Goal: Task Accomplishment & Management: Manage account settings

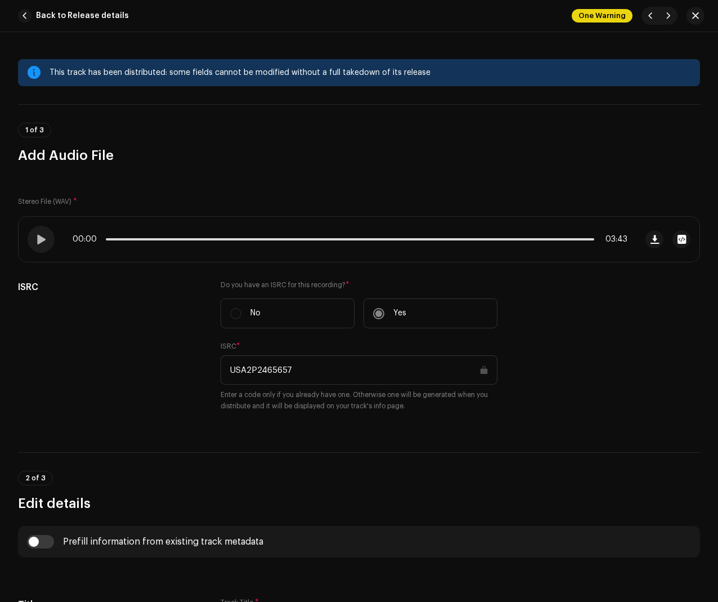
scroll to position [1385, 0]
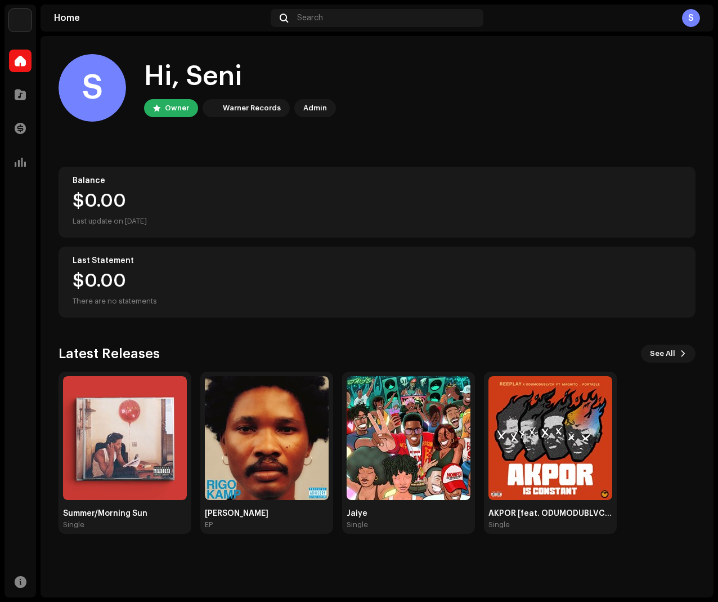
click at [380, 343] on div "S Hi, Seni Owner Warner Records Admin Balance $0.00 Last update on Oct 10, 2025…" at bounding box center [377, 294] width 637 height 516
click at [232, 517] on div "[PERSON_NAME]" at bounding box center [267, 513] width 124 height 9
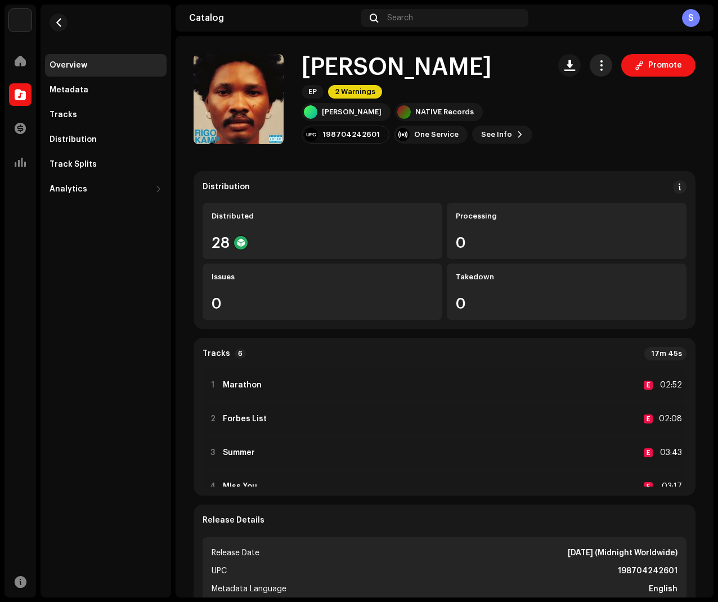
click at [602, 62] on button "button" at bounding box center [601, 65] width 23 height 23
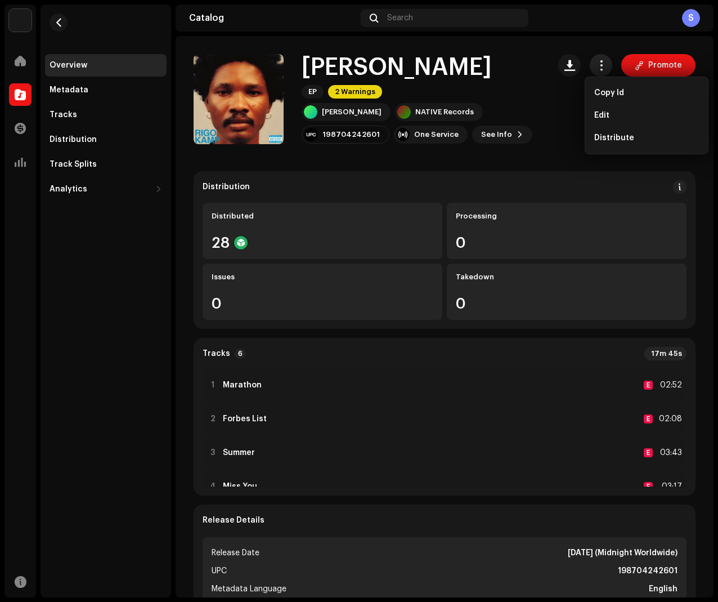
click at [596, 67] on span "button" at bounding box center [601, 65] width 11 height 9
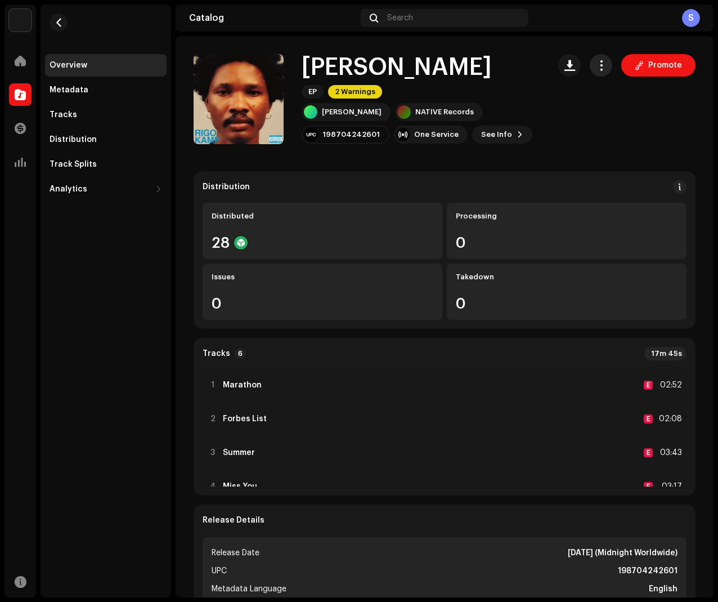
click at [597, 64] on span "button" at bounding box center [601, 65] width 11 height 9
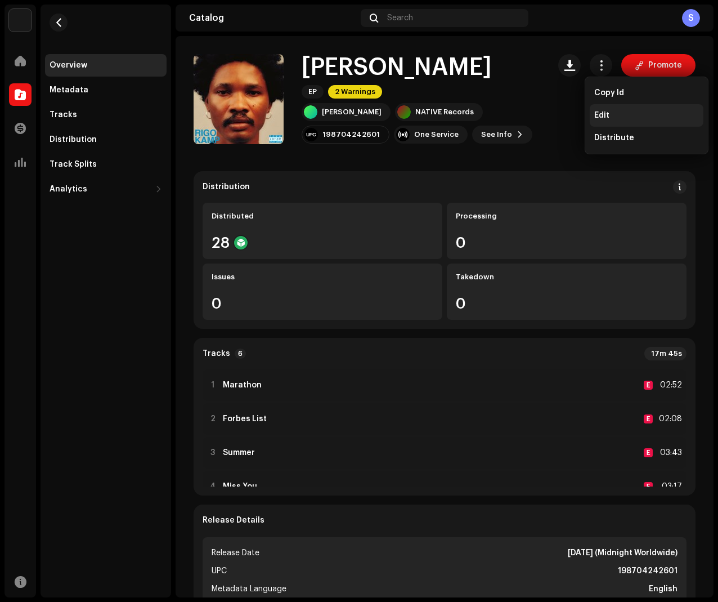
click at [607, 117] on span "Edit" at bounding box center [601, 115] width 15 height 9
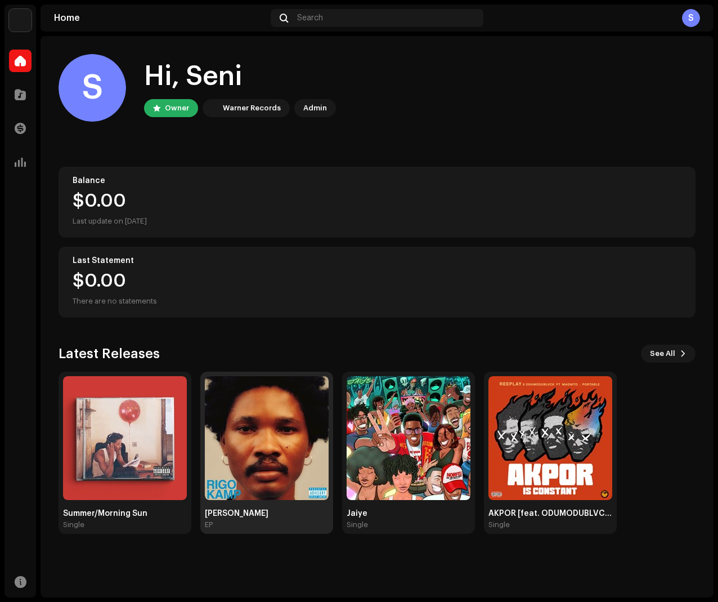
click at [247, 526] on div "EP" at bounding box center [267, 524] width 124 height 9
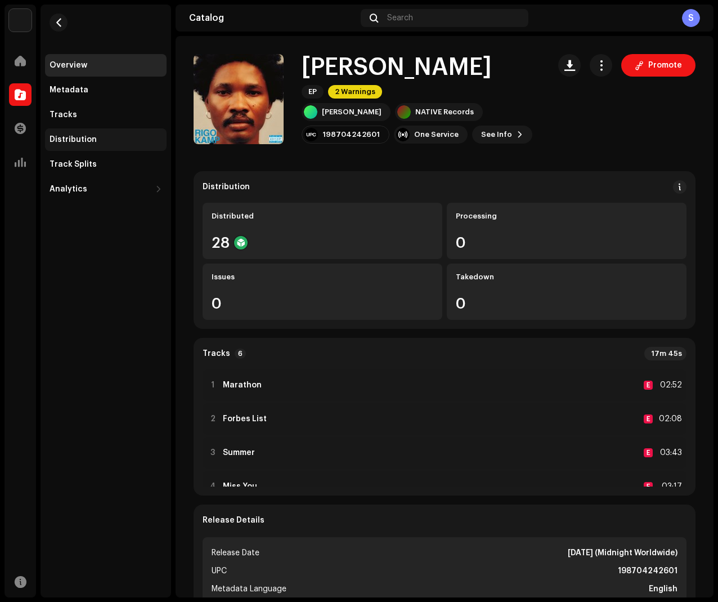
click at [107, 141] on div "Distribution" at bounding box center [106, 139] width 113 height 9
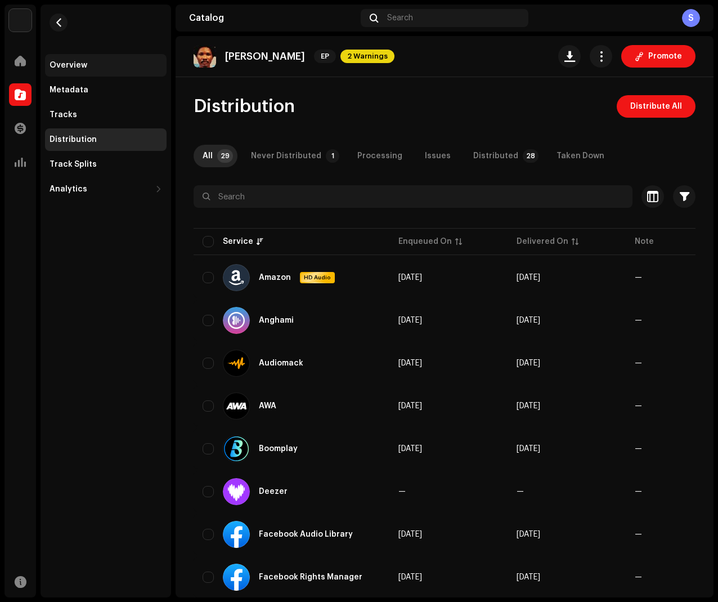
click at [72, 62] on div "Overview" at bounding box center [69, 65] width 38 height 9
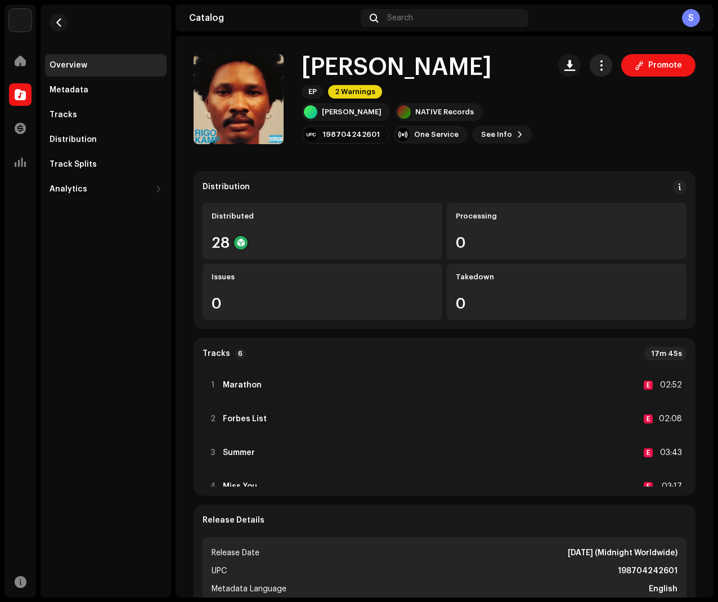
click at [596, 64] on span "button" at bounding box center [601, 65] width 11 height 9
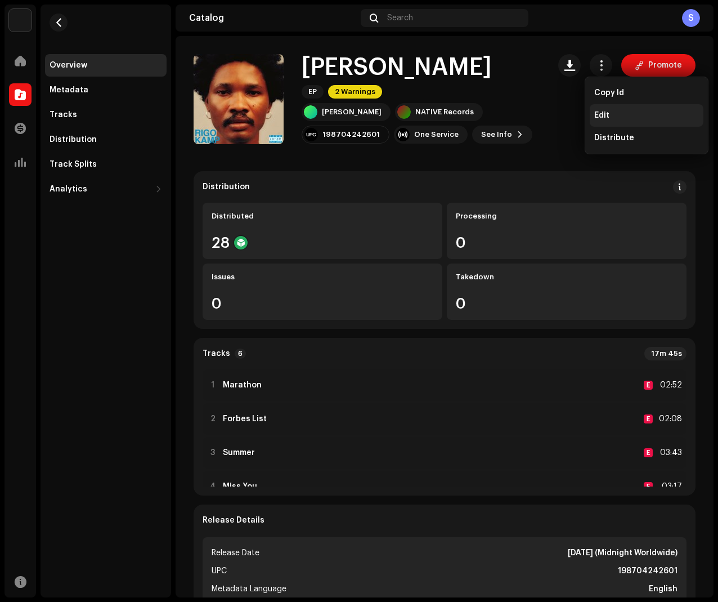
click at [596, 113] on span "Edit" at bounding box center [601, 115] width 15 height 9
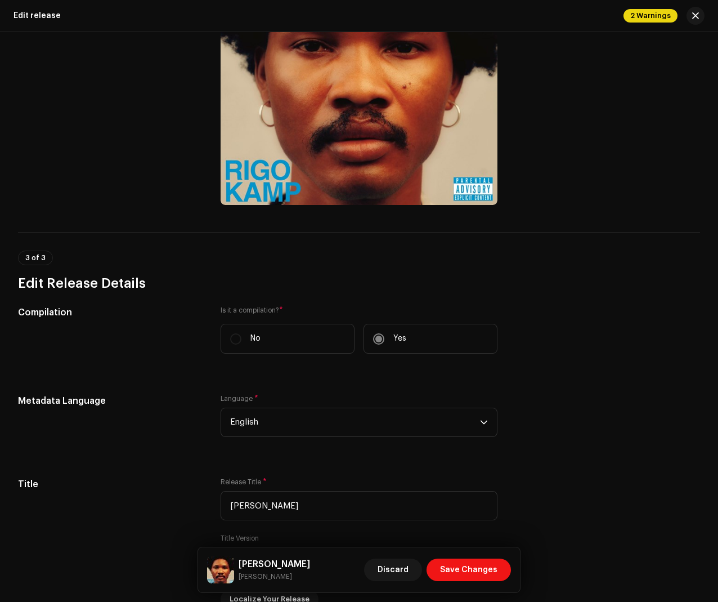
scroll to position [585, 0]
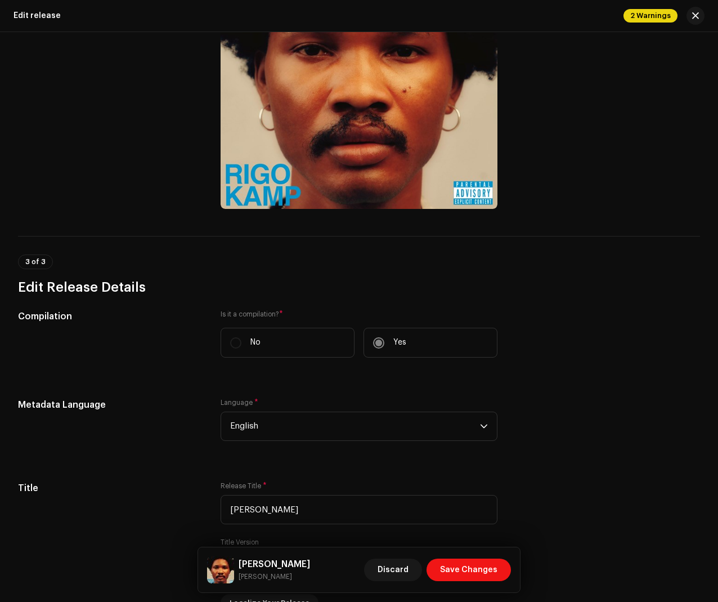
click at [239, 344] on label "No" at bounding box center [288, 343] width 134 height 30
click at [378, 343] on label "Yes" at bounding box center [431, 343] width 134 height 30
click at [232, 342] on label "No" at bounding box center [288, 343] width 134 height 30
click at [232, 348] on label "No" at bounding box center [288, 343] width 134 height 30
click at [293, 440] on span "English" at bounding box center [355, 426] width 250 height 28
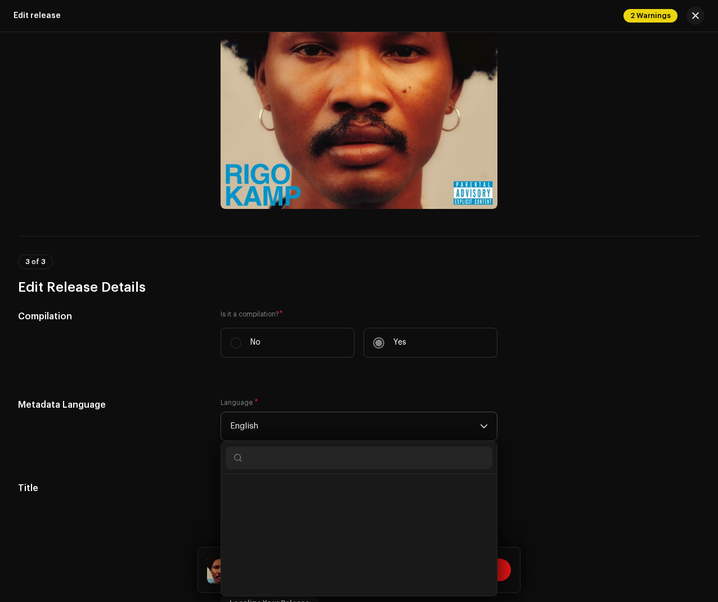
scroll to position [1040, 0]
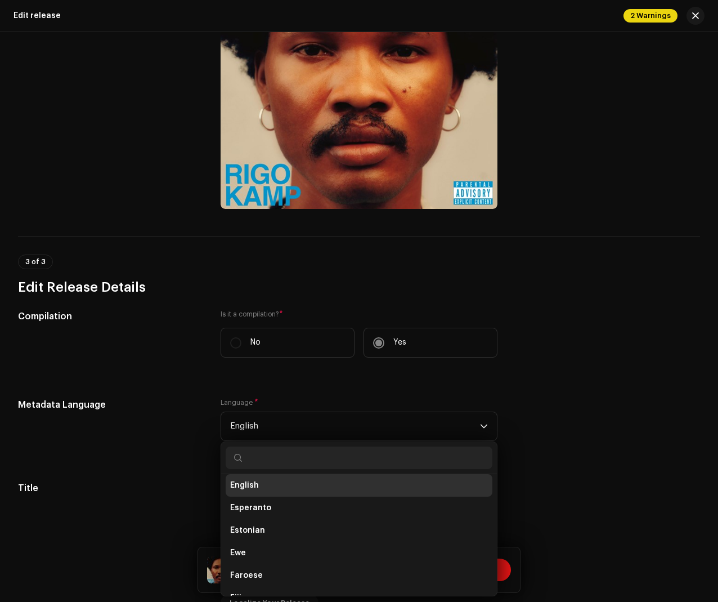
click at [280, 402] on div "Language * English Divehi Dutch Dzongkha English Esperanto Estonian Ewe Faroese…" at bounding box center [359, 419] width 277 height 43
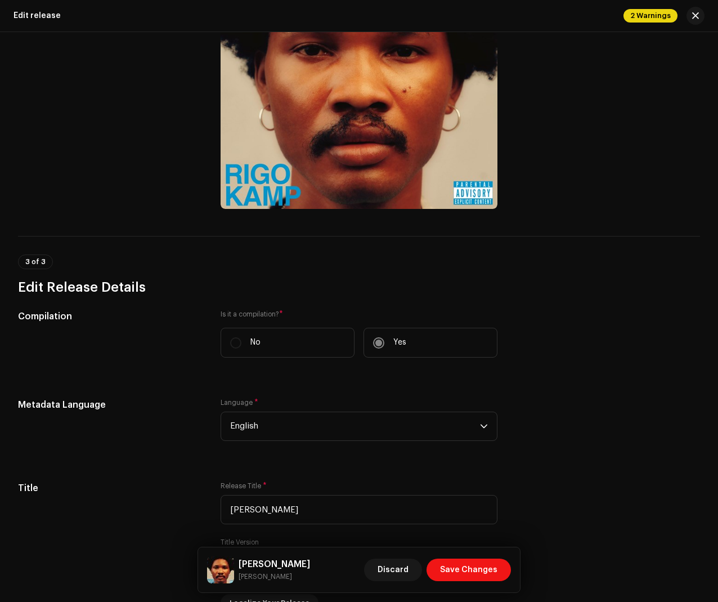
click at [230, 349] on label "No" at bounding box center [288, 343] width 134 height 30
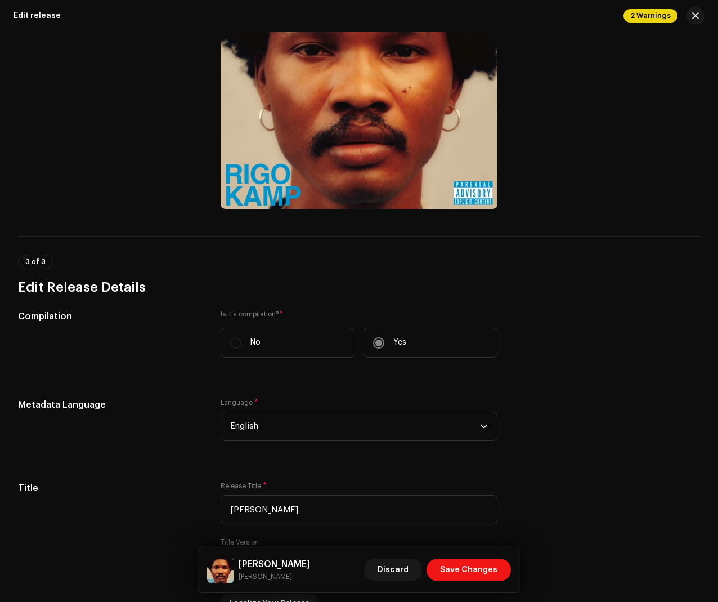
click at [379, 341] on label "Yes" at bounding box center [431, 343] width 134 height 30
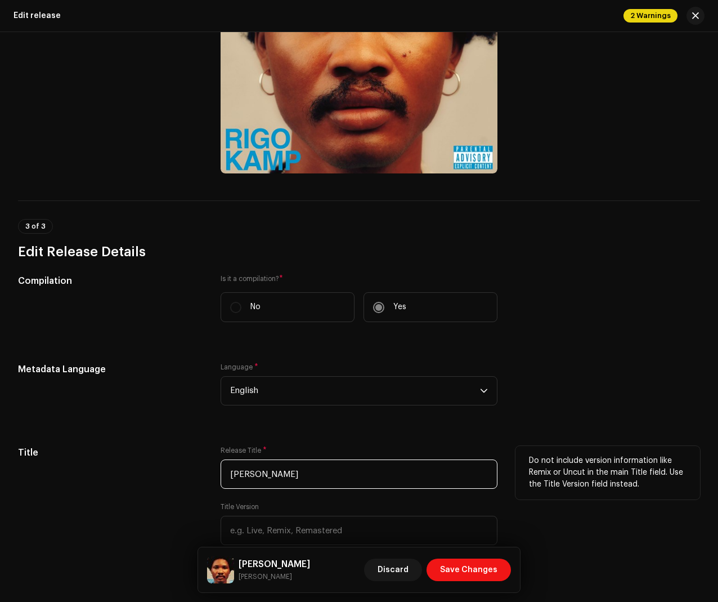
click at [385, 482] on input "[PERSON_NAME]" at bounding box center [359, 473] width 277 height 29
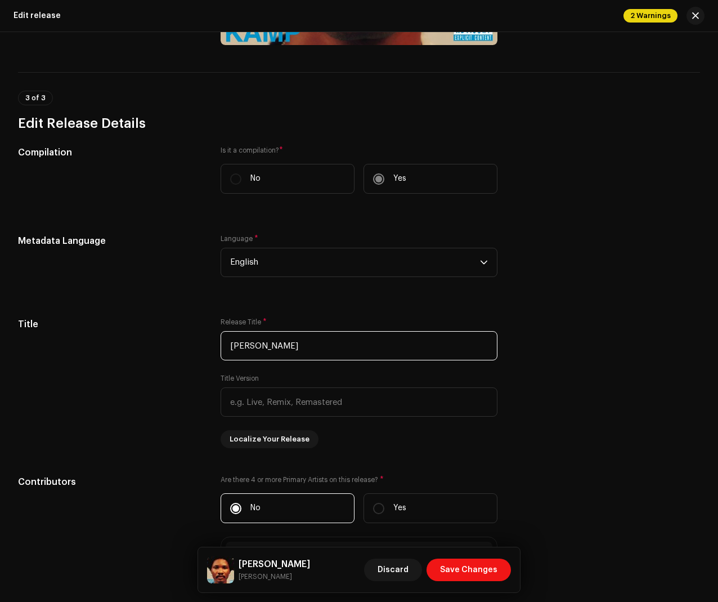
scroll to position [739, 0]
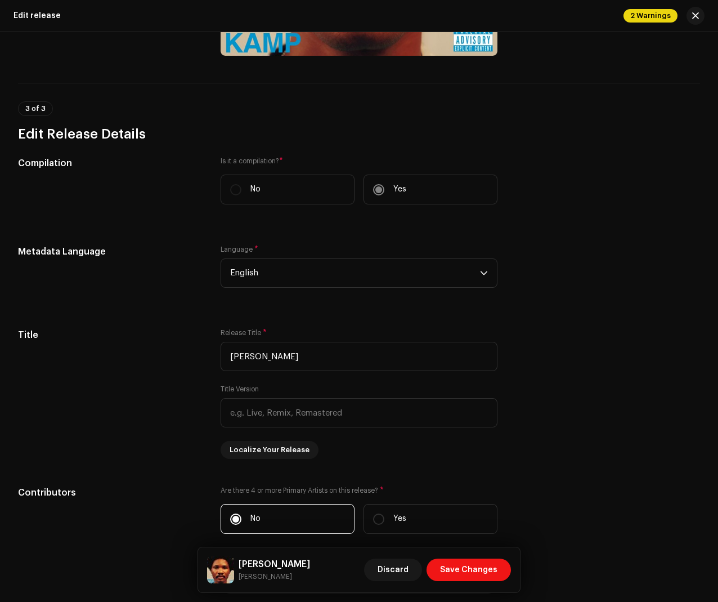
click at [278, 189] on label "No" at bounding box center [288, 190] width 134 height 30
click at [235, 198] on label "No" at bounding box center [288, 190] width 134 height 30
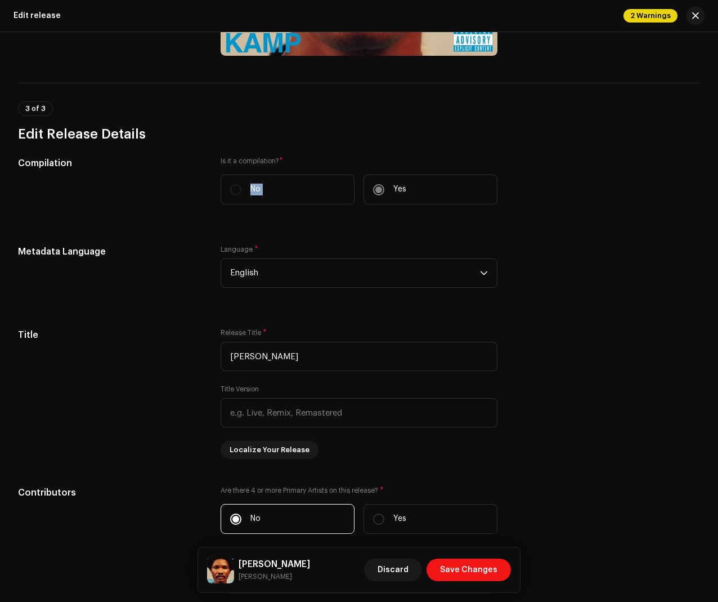
click at [235, 198] on label "No" at bounding box center [288, 190] width 134 height 30
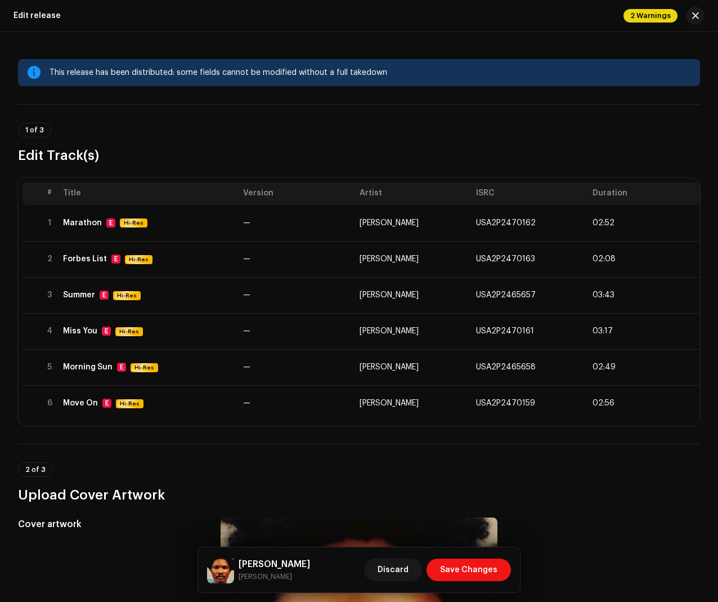
click at [120, 68] on div "This release has been distributed: some fields cannot be modified without a ful…" at bounding box center [371, 73] width 642 height 14
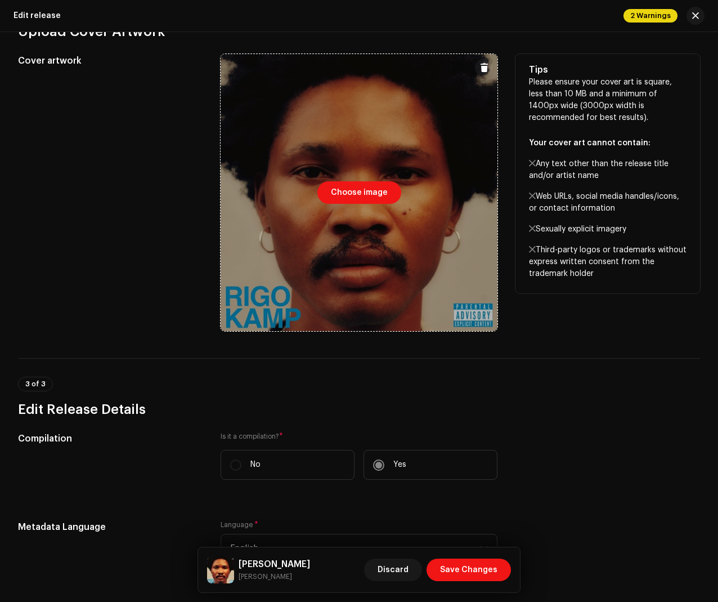
scroll to position [679, 0]
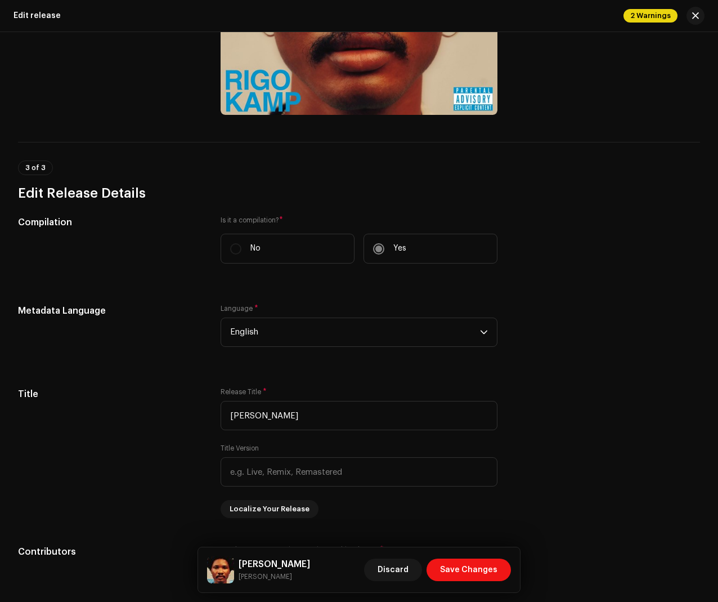
click at [240, 252] on label "No" at bounding box center [288, 249] width 134 height 30
click at [228, 260] on label "No" at bounding box center [288, 249] width 134 height 30
click at [230, 256] on label "No" at bounding box center [288, 249] width 134 height 30
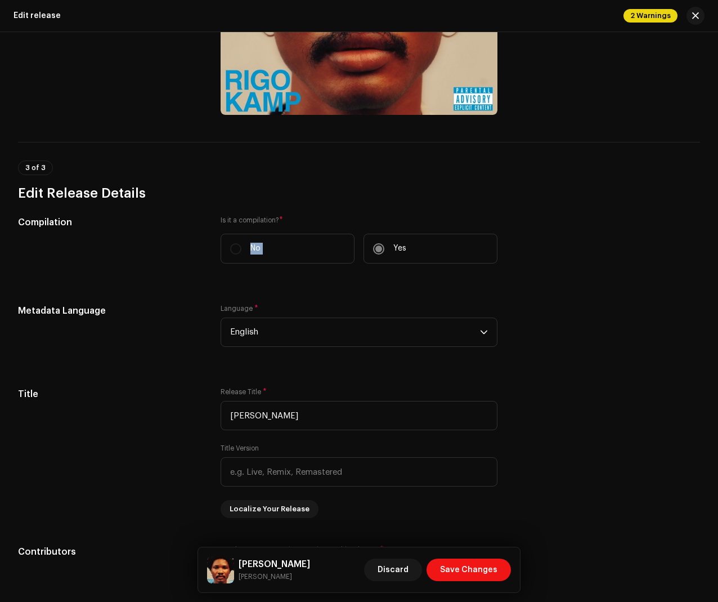
click at [230, 256] on label "No" at bounding box center [288, 249] width 134 height 30
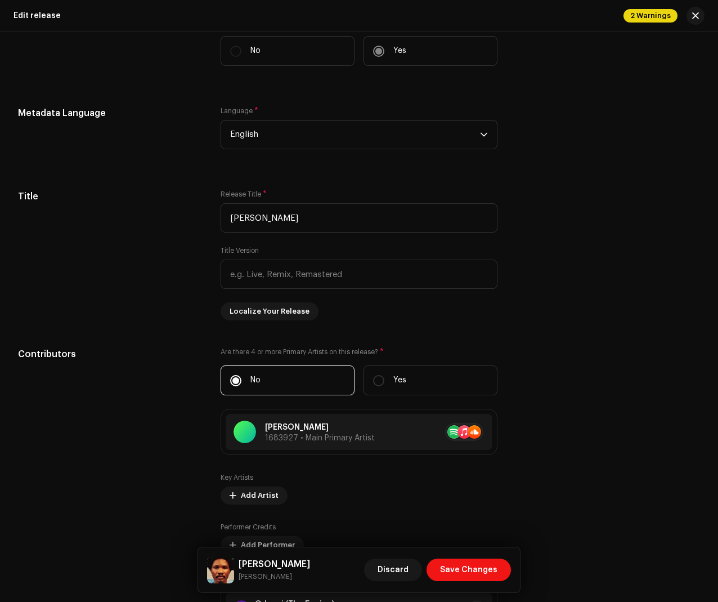
scroll to position [879, 0]
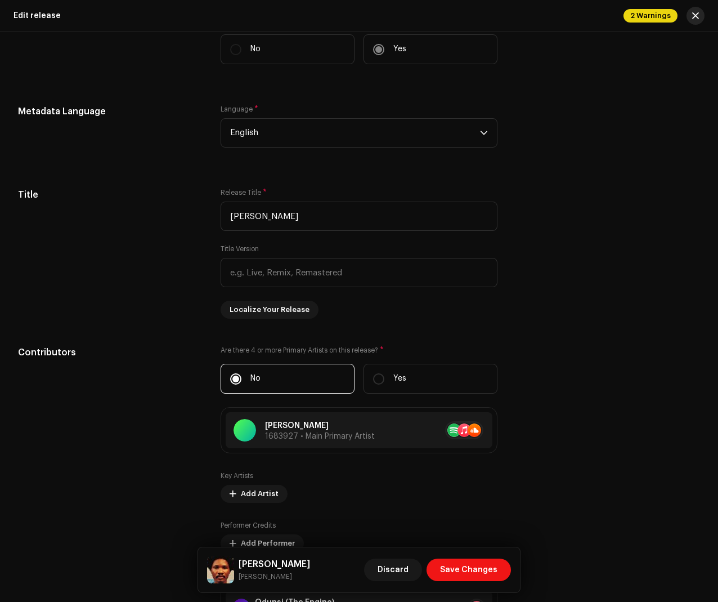
click at [693, 15] on span "button" at bounding box center [695, 15] width 7 height 9
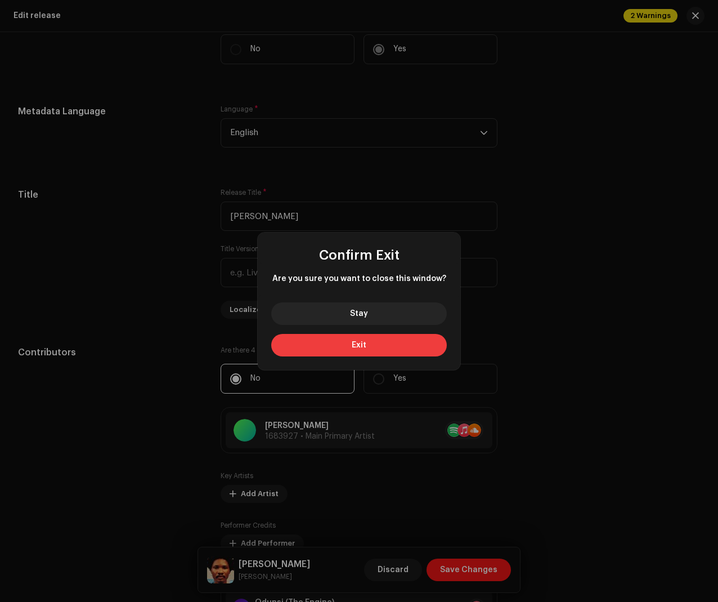
click at [370, 347] on button "Exit" at bounding box center [359, 345] width 176 height 23
